Goal: Task Accomplishment & Management: Use online tool/utility

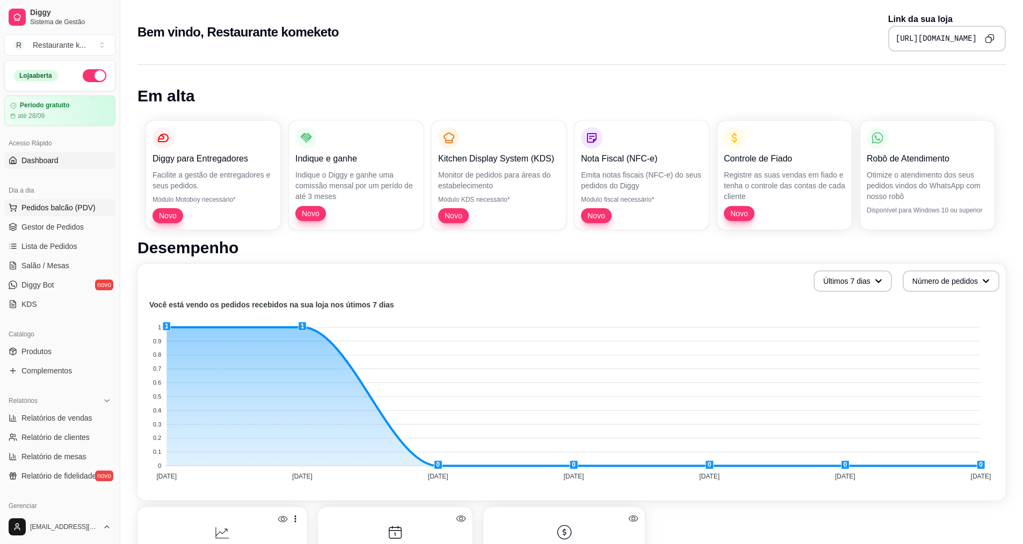
click at [47, 206] on span "Pedidos balcão (PDV)" at bounding box center [58, 207] width 74 height 11
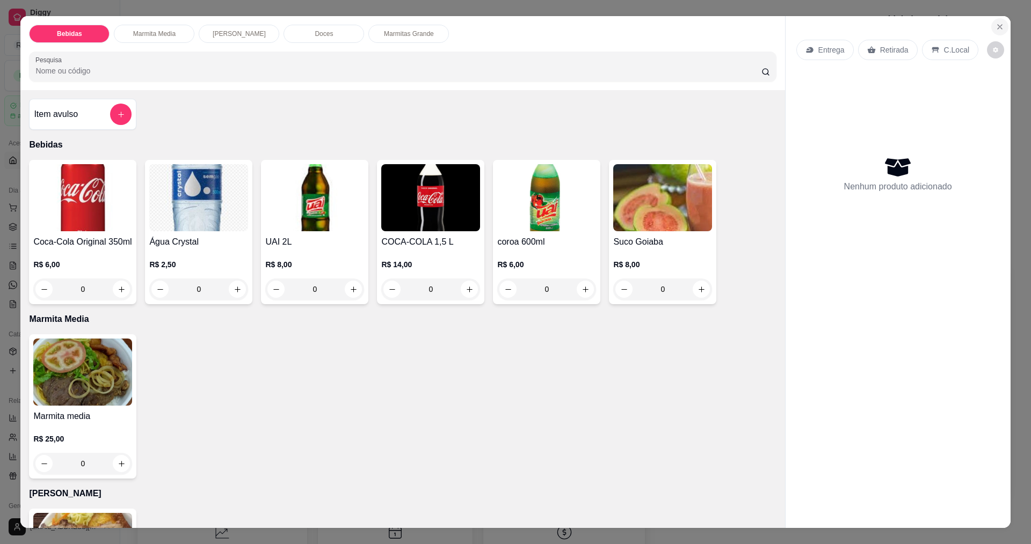
click at [996, 25] on icon "Close" at bounding box center [1000, 27] width 9 height 9
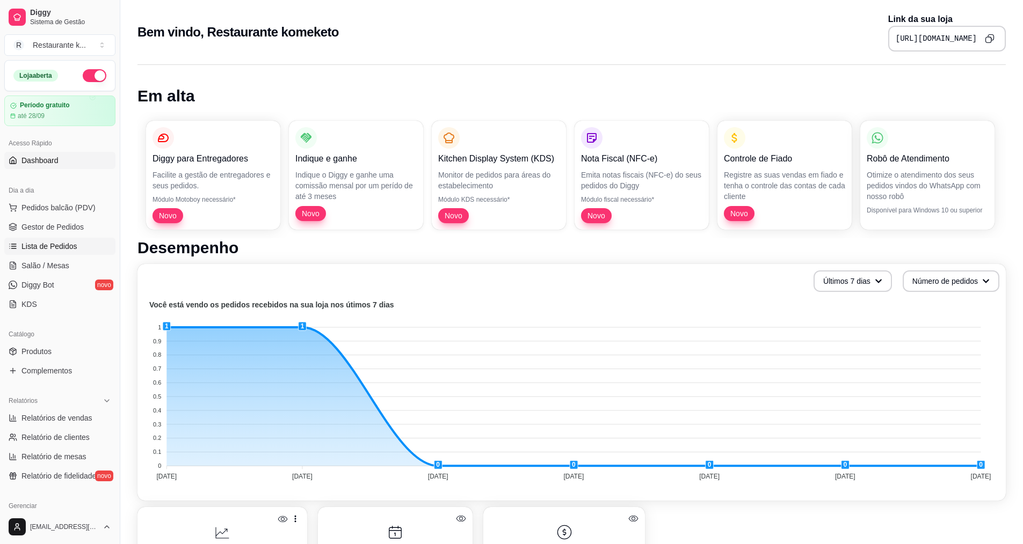
click at [47, 244] on span "Lista de Pedidos" at bounding box center [49, 246] width 56 height 11
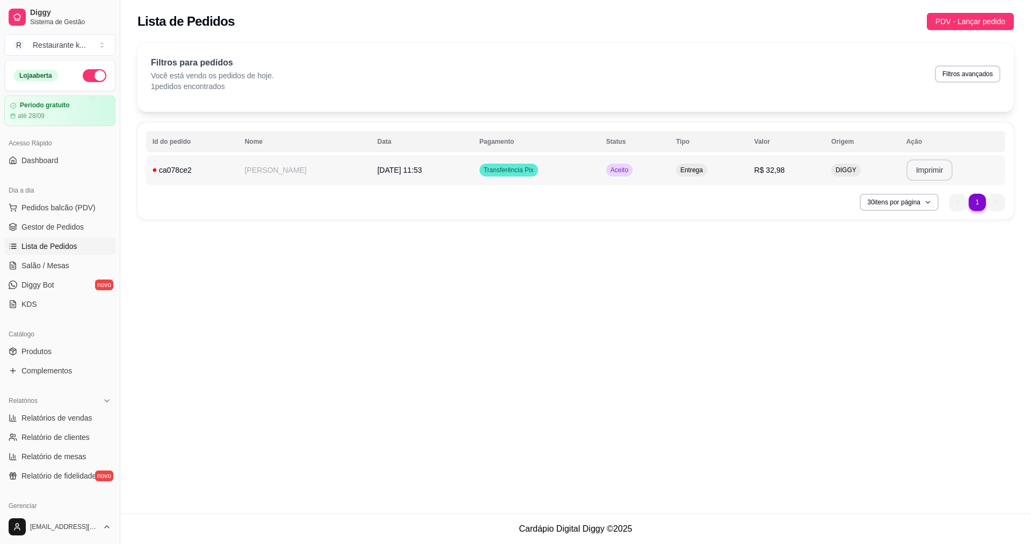
click at [927, 173] on button "Imprimir" at bounding box center [929, 169] width 47 height 21
click at [943, 175] on button "Imprimir" at bounding box center [929, 169] width 47 height 21
